Goal: Task Accomplishment & Management: Manage account settings

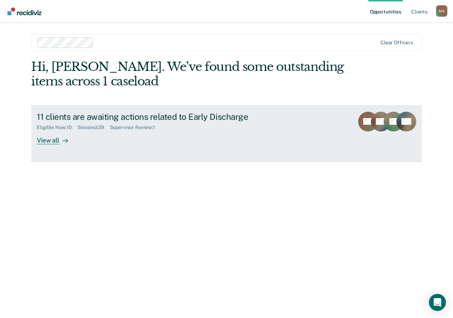
click at [55, 138] on div "View all" at bounding box center [57, 137] width 40 height 14
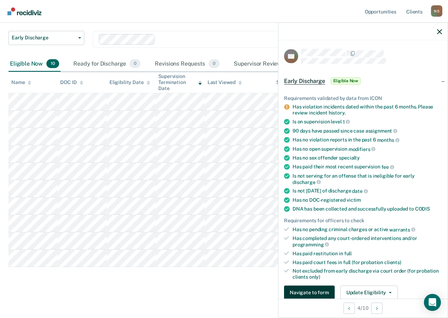
scroll to position [177, 0]
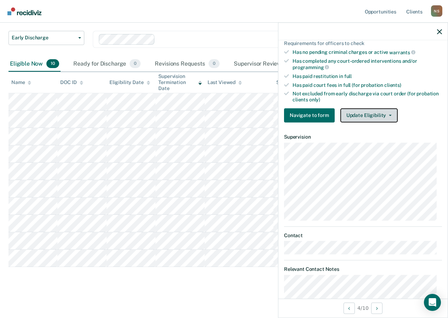
click at [352, 119] on button "Update Eligibility" at bounding box center [368, 115] width 57 height 14
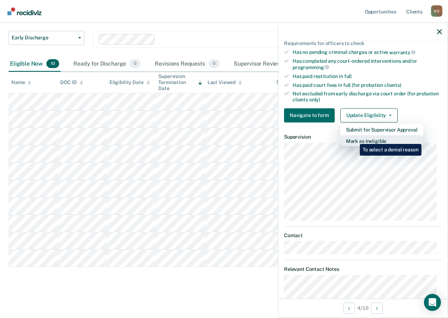
click at [354, 138] on button "Mark as Ineligible" at bounding box center [381, 140] width 83 height 11
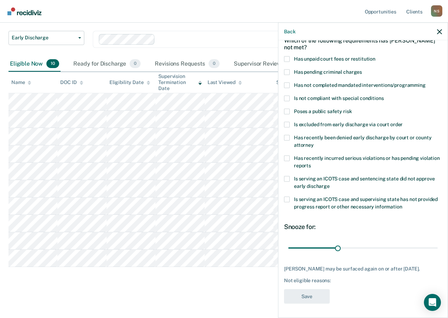
click at [286, 69] on span at bounding box center [287, 72] width 6 height 6
click at [362, 69] on input "Has pending criminal charges" at bounding box center [362, 69] width 0 height 0
click at [286, 82] on span at bounding box center [287, 85] width 6 height 6
click at [426, 82] on input "Has not completed mandated interventions/programming" at bounding box center [426, 82] width 0 height 0
click at [289, 155] on span at bounding box center [287, 158] width 6 height 6
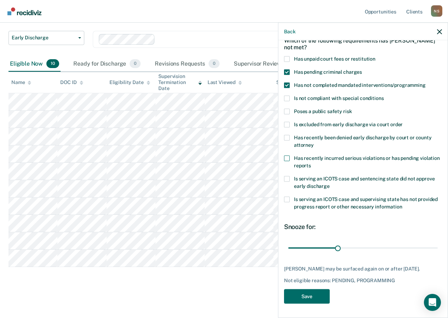
click at [311, 163] on input "Has recently incurred serious violations or has pending violation reports" at bounding box center [311, 163] width 0 height 0
drag, startPoint x: 335, startPoint y: 241, endPoint x: 434, endPoint y: 241, distance: 99.1
type input "90"
click at [434, 241] on input "range" at bounding box center [362, 247] width 149 height 12
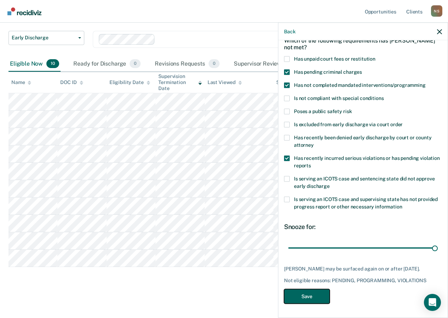
click at [303, 298] on button "Save" at bounding box center [307, 296] width 46 height 15
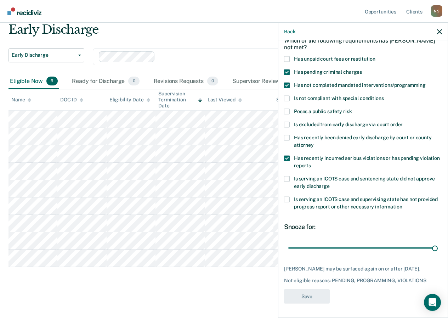
scroll to position [27, 0]
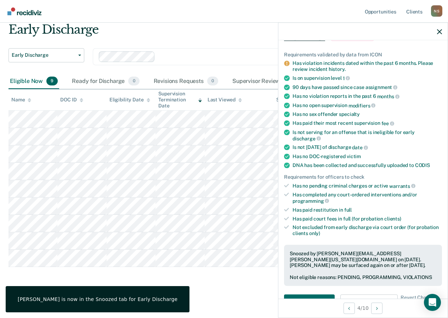
click at [434, 30] on div at bounding box center [362, 32] width 169 height 18
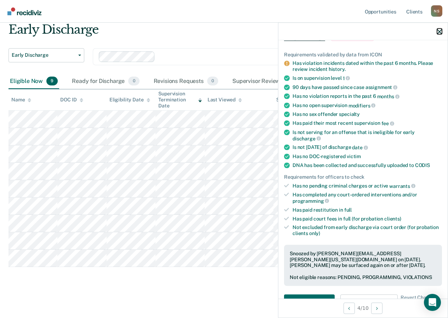
click at [438, 32] on icon "button" at bounding box center [439, 31] width 5 height 5
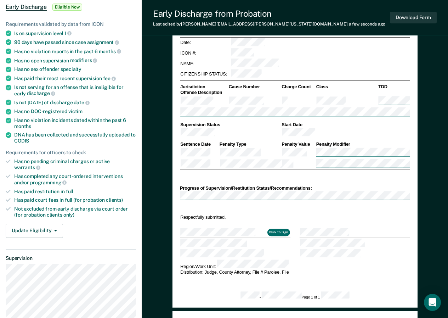
scroll to position [106, 0]
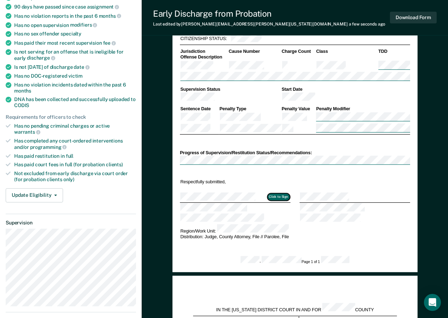
click at [280, 193] on button "Click to Sign" at bounding box center [278, 196] width 23 height 7
click at [277, 193] on button "Click to Sign" at bounding box center [278, 196] width 23 height 7
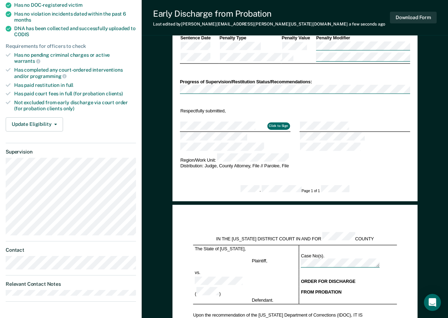
scroll to position [71, 0]
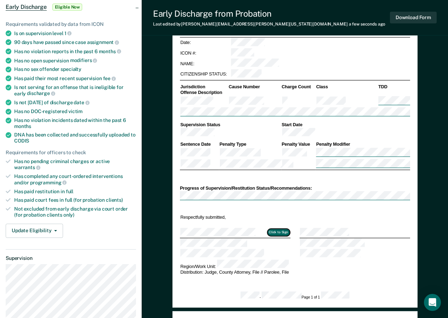
click at [274, 229] on button "Click to Sign" at bounding box center [278, 232] width 23 height 7
type textarea "x"
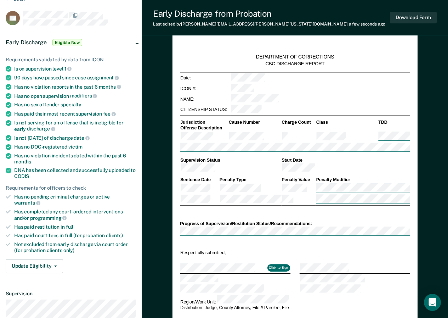
scroll to position [0, 0]
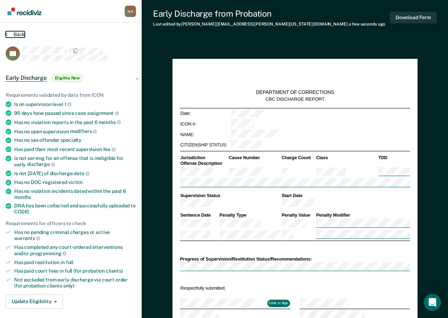
click at [9, 31] on button "Back" at bounding box center [15, 34] width 19 height 6
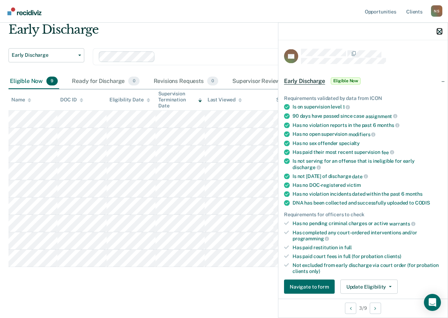
click at [439, 32] on icon "button" at bounding box center [439, 31] width 5 height 5
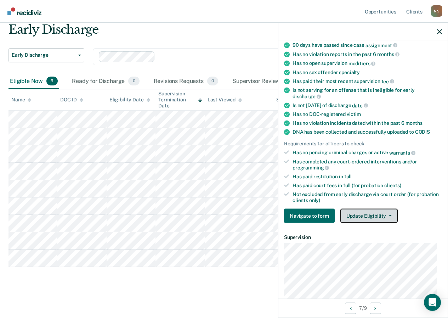
click at [352, 219] on button "Update Eligibility" at bounding box center [368, 216] width 57 height 14
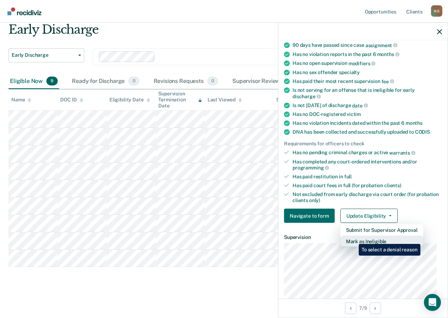
click at [353, 238] on button "Mark as Ineligible" at bounding box center [381, 240] width 83 height 11
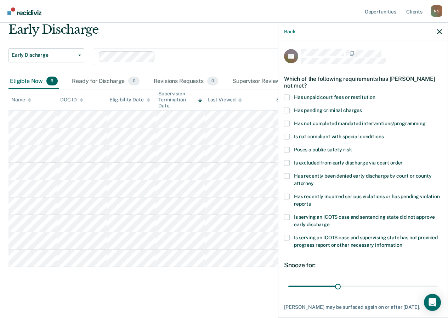
scroll to position [44, 0]
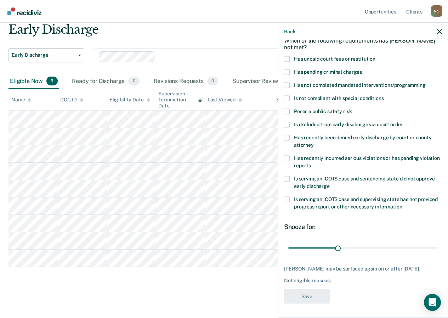
click at [285, 82] on span at bounding box center [287, 85] width 6 height 6
click at [426, 82] on input "Has not completed mandated interventions/programming" at bounding box center [426, 82] width 0 height 0
click at [300, 294] on button "Save" at bounding box center [307, 296] width 46 height 15
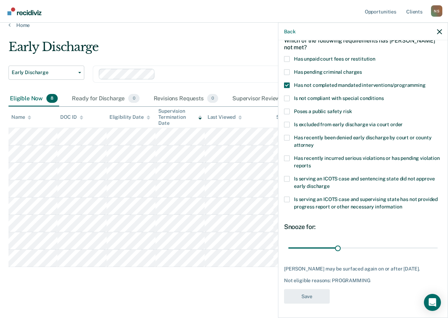
scroll to position [9, 0]
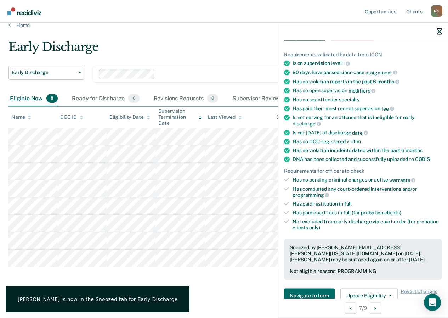
click at [441, 29] on icon "button" at bounding box center [439, 31] width 5 height 5
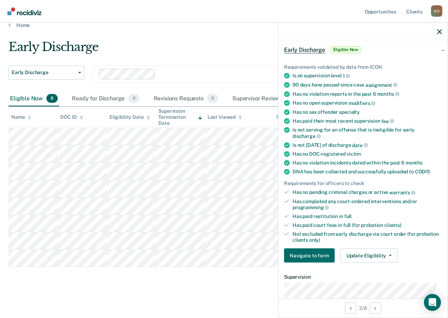
scroll to position [173, 0]
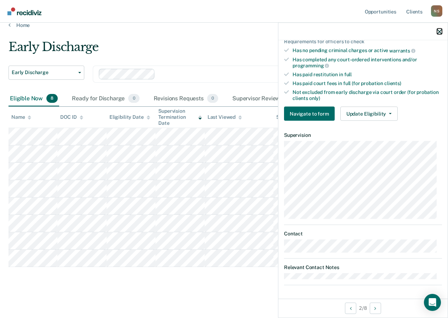
click at [439, 33] on icon "button" at bounding box center [439, 31] width 5 height 5
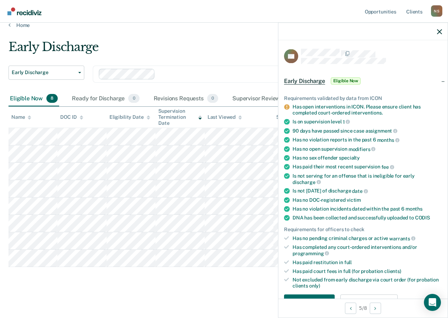
scroll to position [201, 0]
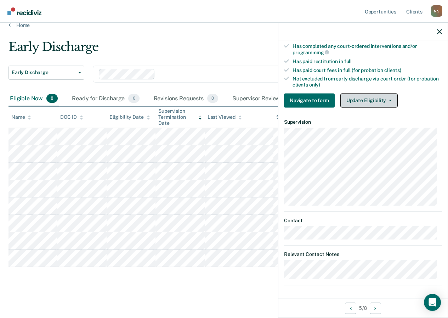
click at [345, 98] on button "Update Eligibility" at bounding box center [368, 100] width 57 height 14
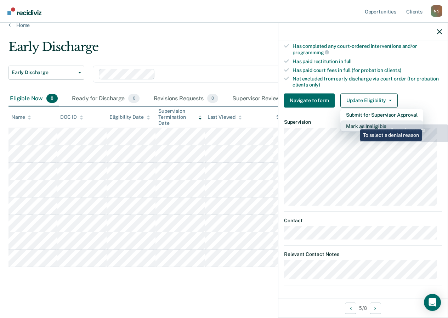
click at [355, 124] on button "Mark as Ineligible" at bounding box center [381, 125] width 83 height 11
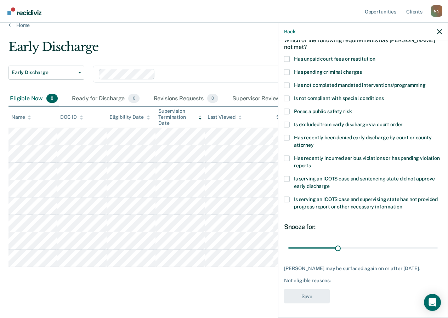
scroll to position [38, 0]
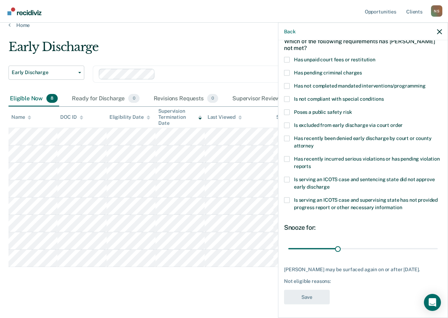
click at [288, 83] on span at bounding box center [287, 86] width 6 height 6
click at [426, 83] on input "Has not completed mandated interventions/programming" at bounding box center [426, 83] width 0 height 0
click at [300, 297] on button "Save" at bounding box center [307, 296] width 46 height 15
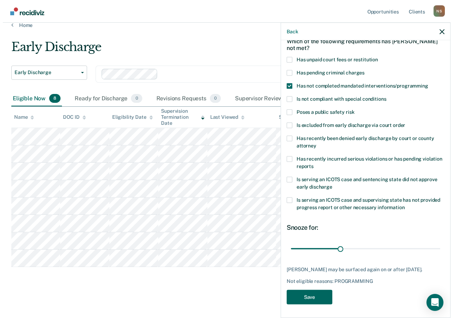
scroll to position [0, 0]
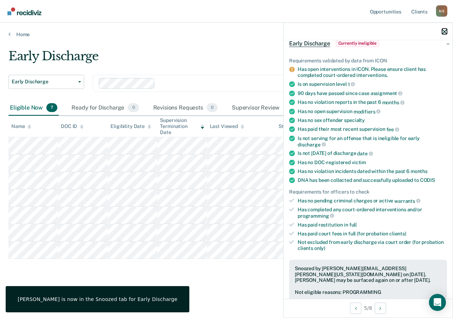
click at [445, 30] on icon "button" at bounding box center [444, 31] width 5 height 5
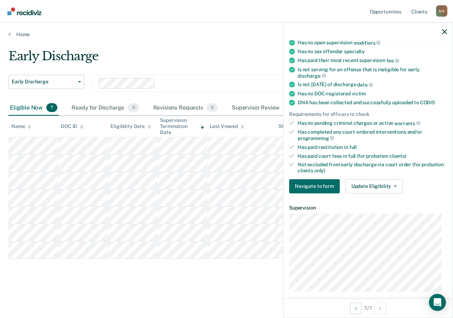
scroll to position [142, 0]
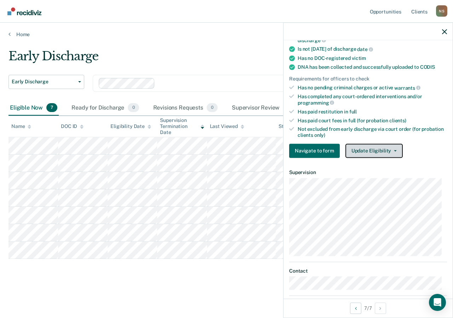
click at [365, 144] on button "Update Eligibility" at bounding box center [374, 150] width 57 height 14
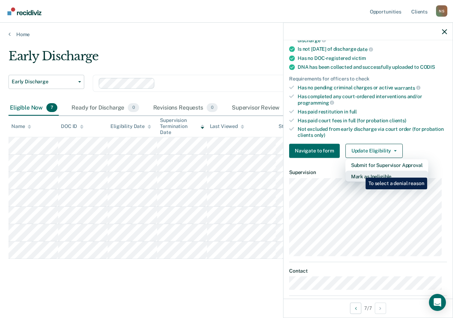
click at [360, 172] on button "Mark as Ineligible" at bounding box center [387, 175] width 83 height 11
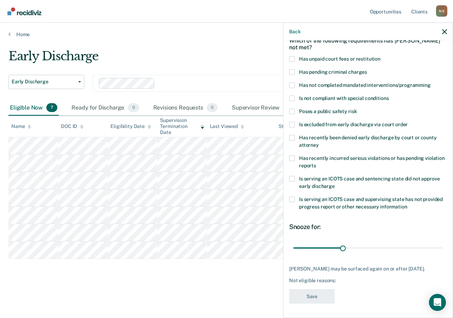
scroll to position [38, 0]
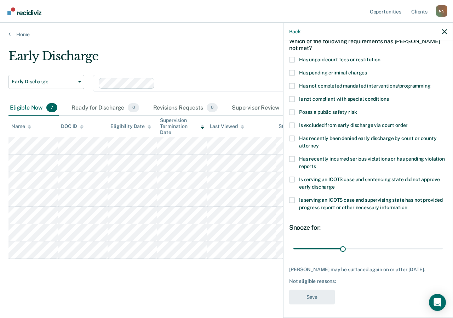
click at [292, 84] on span at bounding box center [292, 86] width 6 height 6
click at [431, 83] on input "Has not completed mandated interventions/programming" at bounding box center [431, 83] width 0 height 0
click at [293, 60] on span at bounding box center [292, 60] width 6 height 6
click at [381, 57] on input "Has unpaid court fees or restitution" at bounding box center [381, 57] width 0 height 0
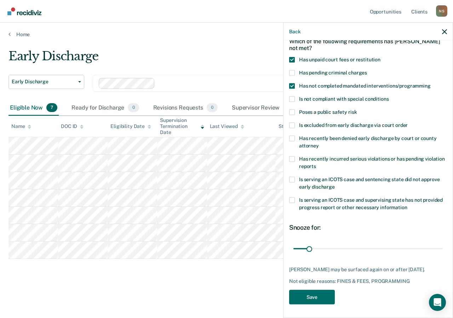
click at [292, 72] on span at bounding box center [292, 73] width 6 height 6
click at [367, 70] on input "Has pending criminal charges" at bounding box center [367, 70] width 0 height 0
drag, startPoint x: 309, startPoint y: 248, endPoint x: 335, endPoint y: 246, distance: 26.3
type input "90"
click at [335, 246] on input "range" at bounding box center [368, 248] width 149 height 12
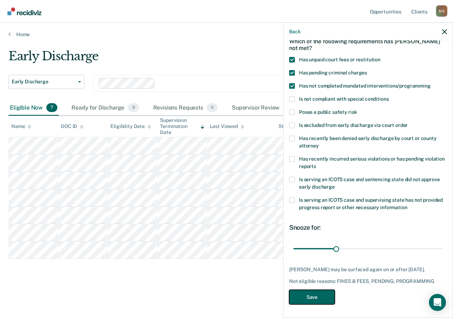
click at [314, 296] on button "Save" at bounding box center [312, 296] width 46 height 15
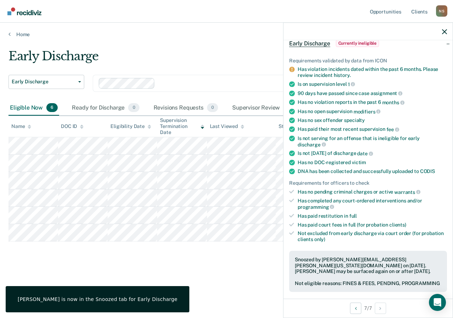
scroll to position [0, 0]
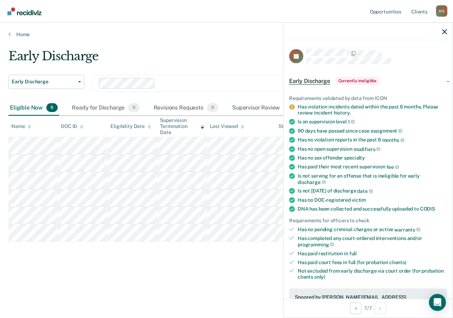
click at [451, 29] on div at bounding box center [368, 32] width 169 height 18
click at [444, 29] on icon "button" at bounding box center [444, 31] width 5 height 5
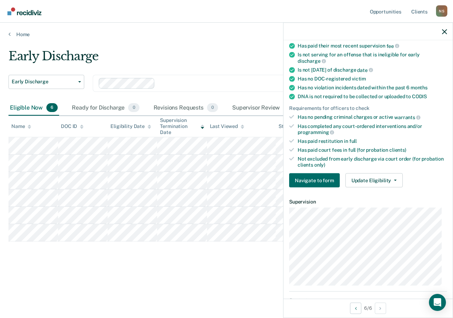
scroll to position [142, 0]
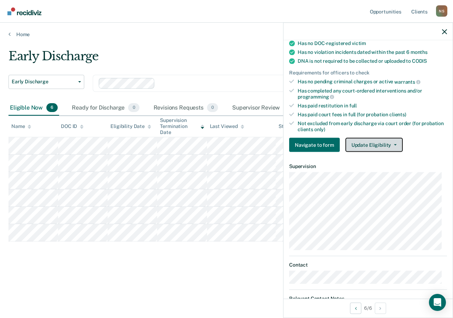
click at [362, 140] on button "Update Eligibility" at bounding box center [374, 145] width 57 height 14
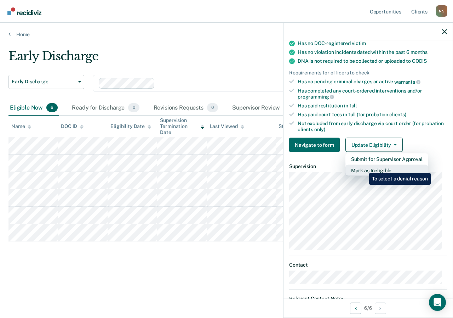
click at [364, 168] on button "Mark as Ineligible" at bounding box center [387, 170] width 83 height 11
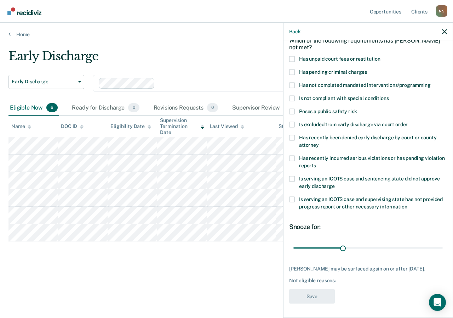
click at [293, 82] on span at bounding box center [292, 85] width 6 height 6
click at [431, 82] on input "Has not completed mandated interventions/programming" at bounding box center [431, 82] width 0 height 0
click at [312, 294] on button "Save" at bounding box center [312, 296] width 46 height 15
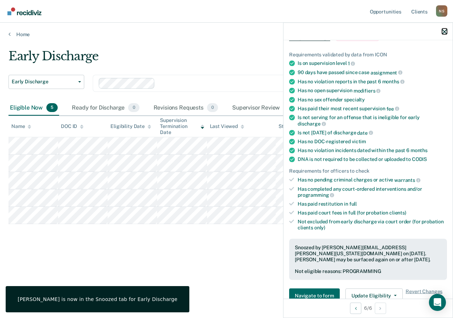
click at [442, 30] on icon "button" at bounding box center [444, 31] width 5 height 5
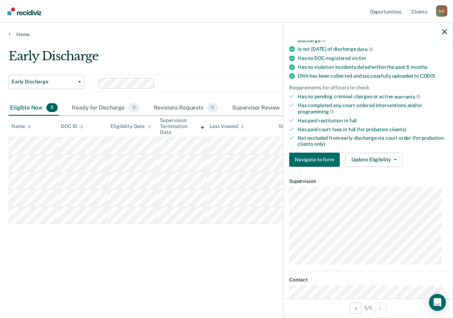
scroll to position [177, 0]
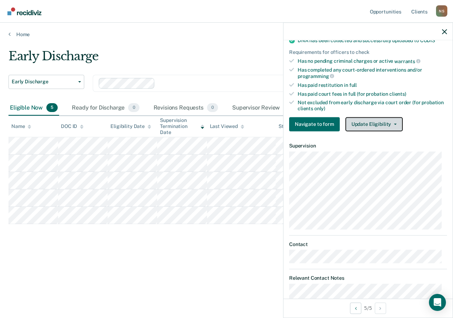
click at [365, 119] on button "Update Eligibility" at bounding box center [374, 124] width 57 height 14
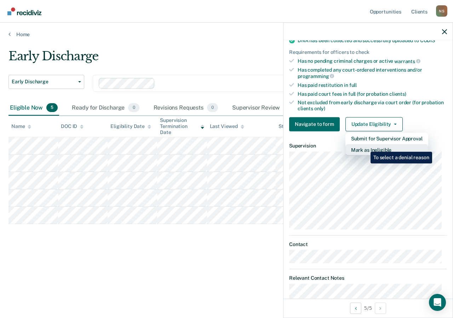
click at [365, 146] on button "Mark as Ineligible" at bounding box center [387, 149] width 83 height 11
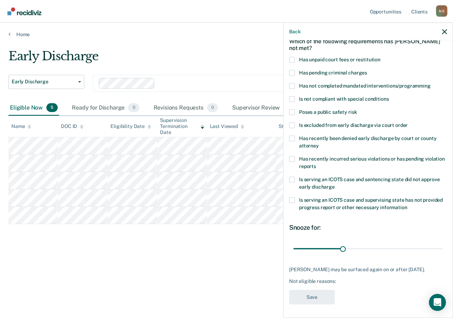
click at [293, 86] on span at bounding box center [292, 86] width 6 height 6
click at [431, 83] on input "Has not completed mandated interventions/programming" at bounding box center [431, 83] width 0 height 0
click at [314, 293] on button "Save" at bounding box center [312, 296] width 46 height 15
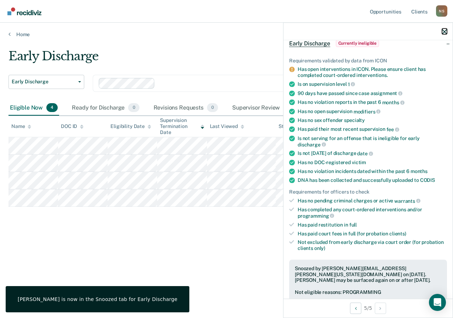
click at [446, 30] on icon "button" at bounding box center [444, 31] width 5 height 5
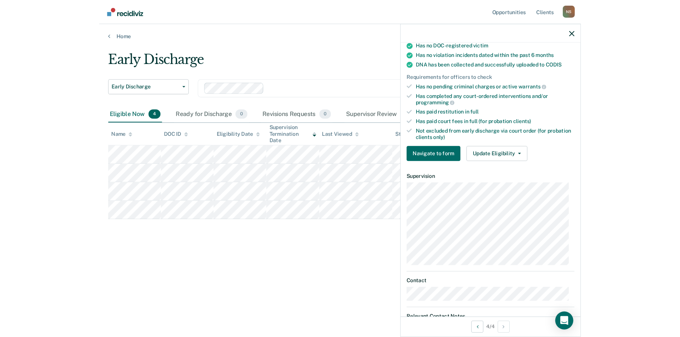
scroll to position [173, 0]
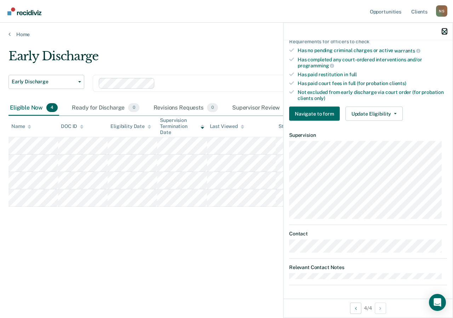
click at [443, 32] on icon "button" at bounding box center [444, 31] width 5 height 5
